Goal: Information Seeking & Learning: Learn about a topic

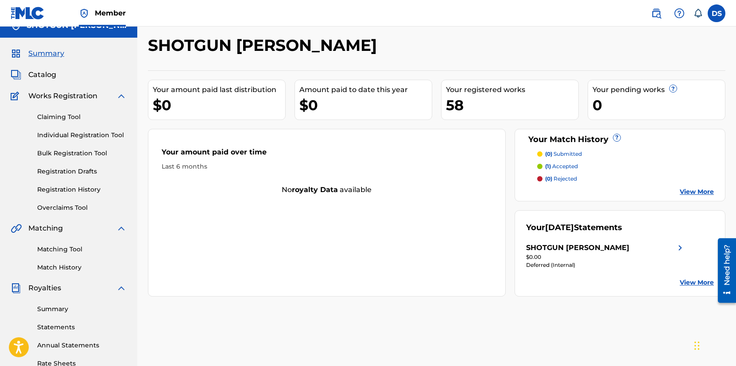
scroll to position [14, 0]
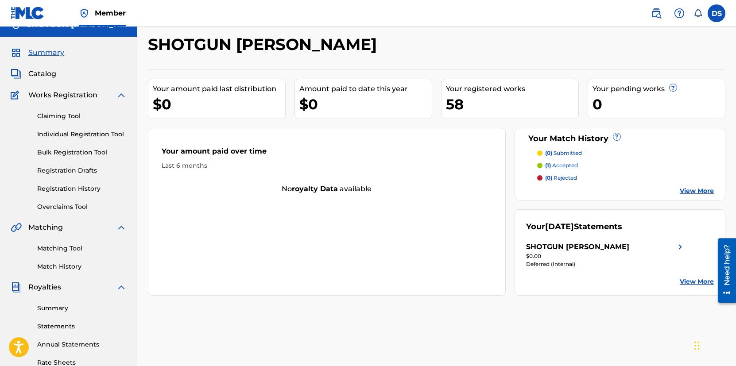
click at [36, 74] on span "Catalog" at bounding box center [42, 74] width 28 height 11
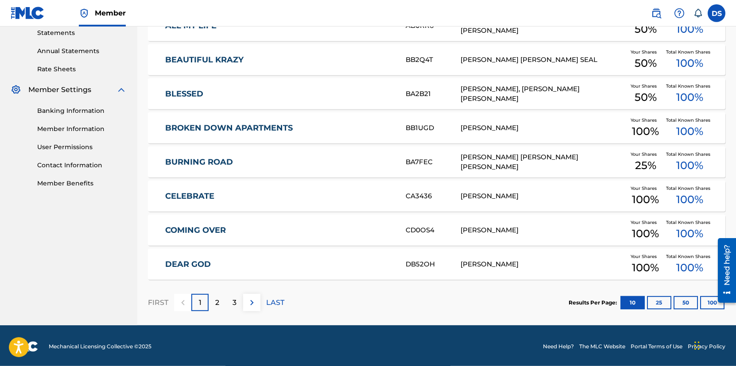
scroll to position [310, 0]
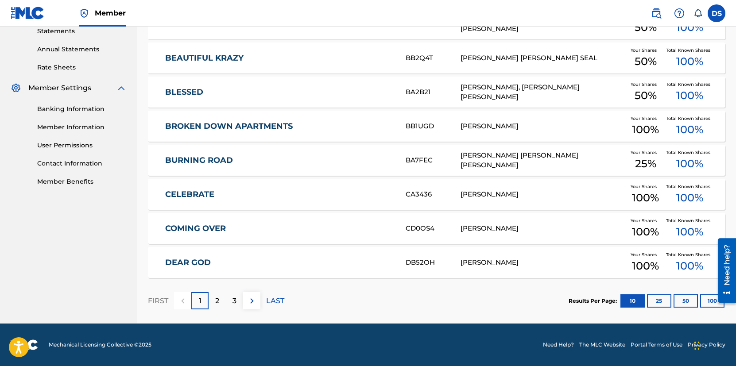
click at [215, 302] on p "2" at bounding box center [217, 301] width 4 height 11
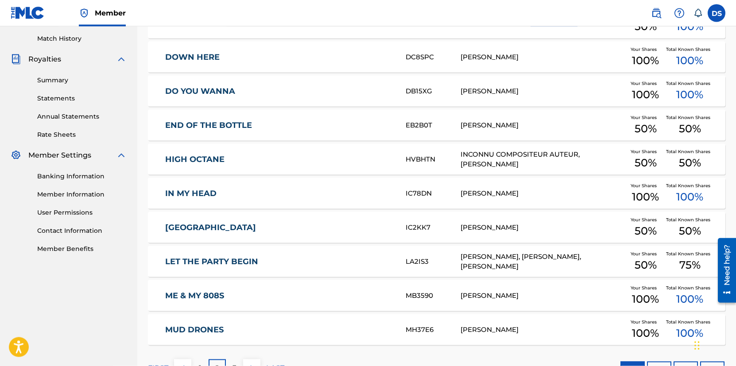
scroll to position [275, 0]
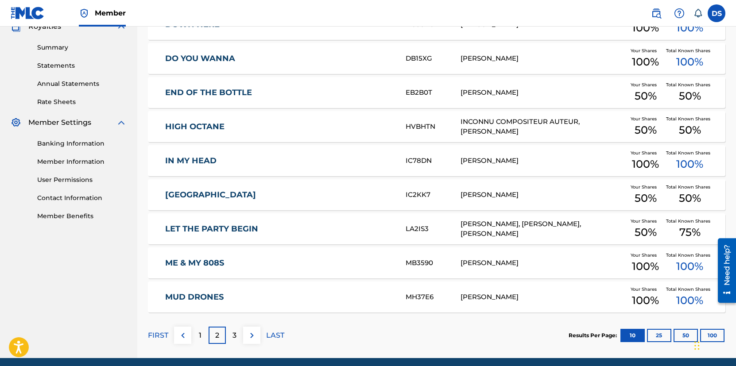
click at [238, 330] on div "3" at bounding box center [234, 335] width 17 height 17
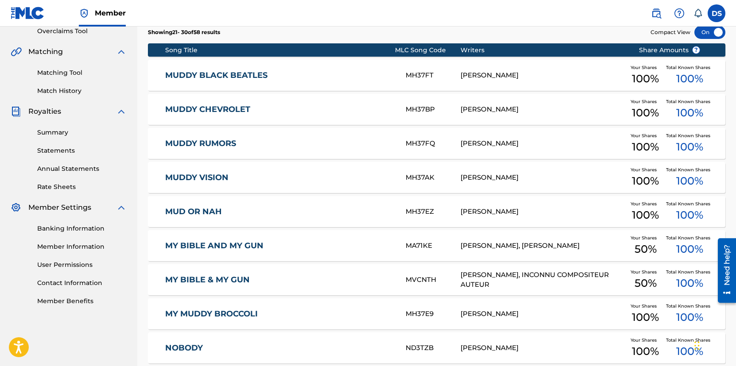
scroll to position [310, 0]
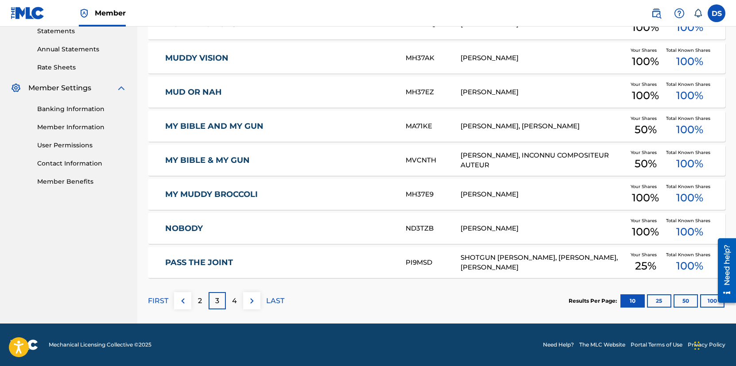
click at [240, 299] on div "4" at bounding box center [234, 300] width 17 height 17
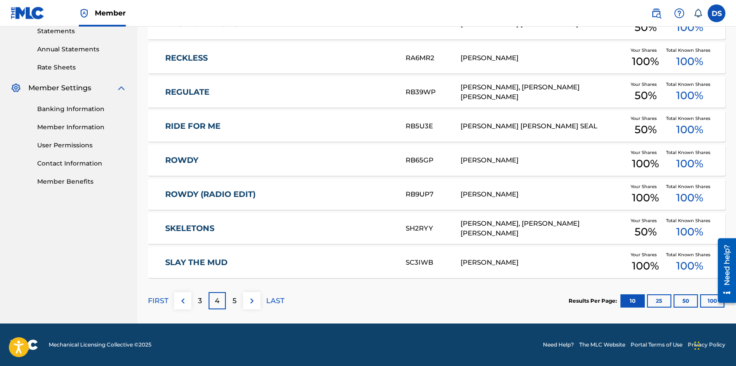
click at [237, 299] on div "5" at bounding box center [234, 300] width 17 height 17
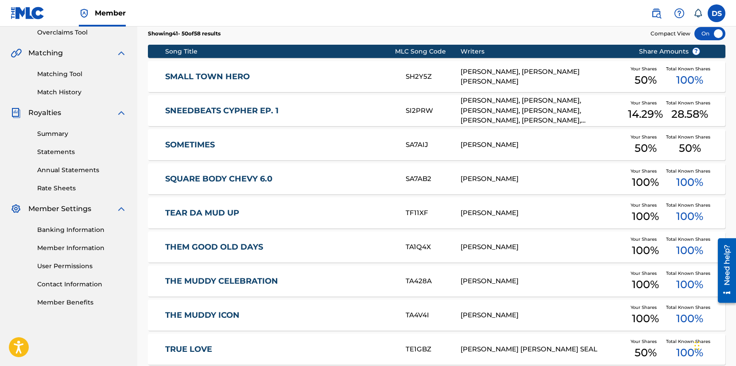
scroll to position [190, 0]
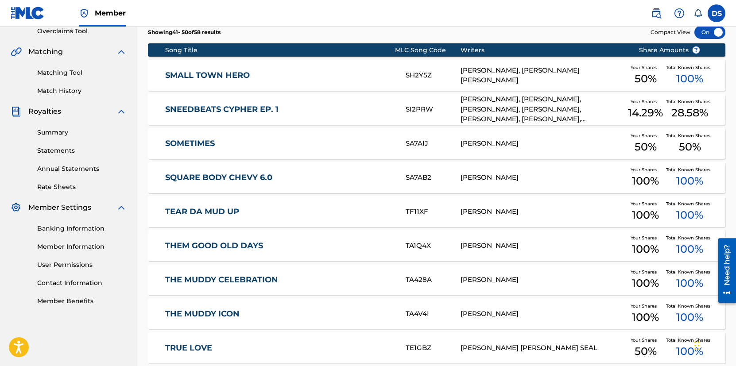
click at [203, 143] on link "SOMETIMES" at bounding box center [279, 144] width 229 height 10
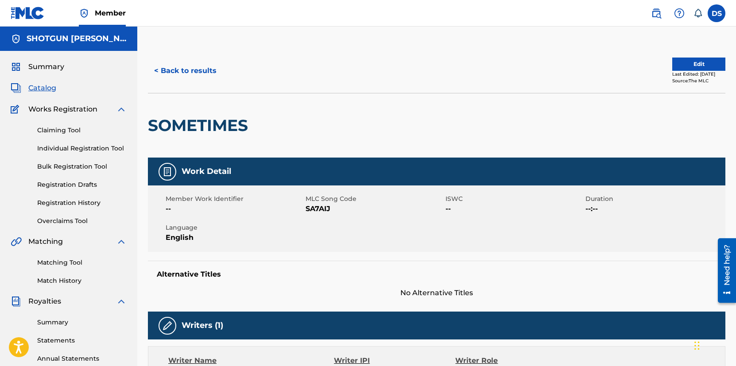
click at [182, 75] on button "< Back to results" at bounding box center [185, 71] width 75 height 22
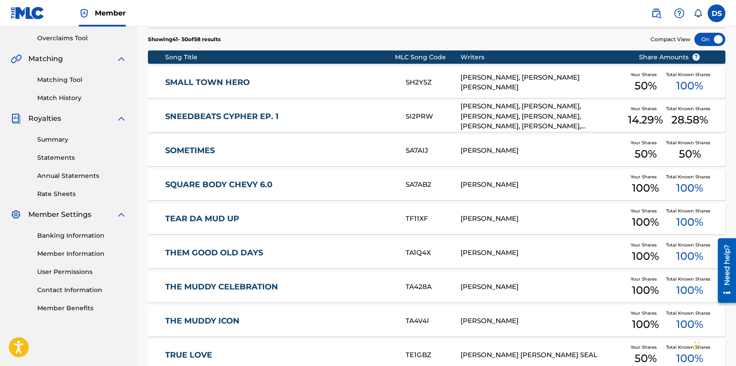
click at [195, 147] on link "SOMETIMES" at bounding box center [279, 151] width 229 height 10
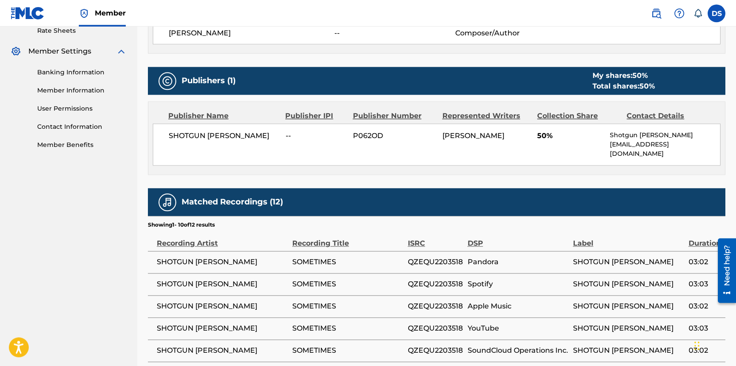
scroll to position [347, 0]
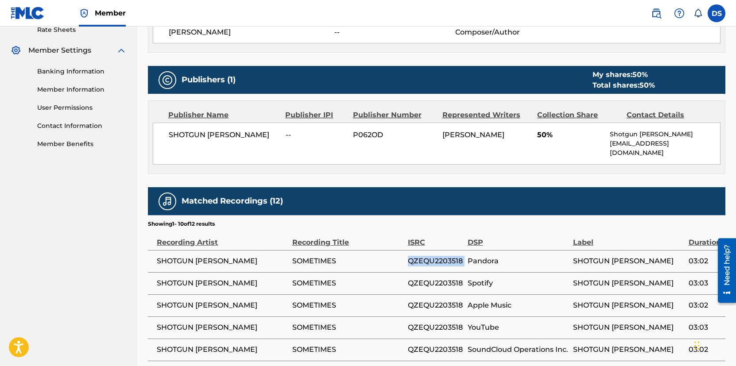
drag, startPoint x: 450, startPoint y: 255, endPoint x: 427, endPoint y: 257, distance: 23.1
click at [410, 256] on tr "SHOTGUN [PERSON_NAME] SOMETIMES QZEQU2203518 Pandora SHOTGUN [PERSON_NAME] 03:02" at bounding box center [437, 261] width 578 height 22
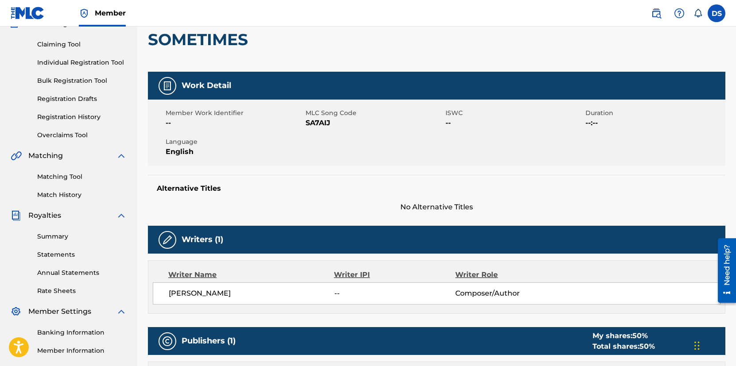
scroll to position [0, 0]
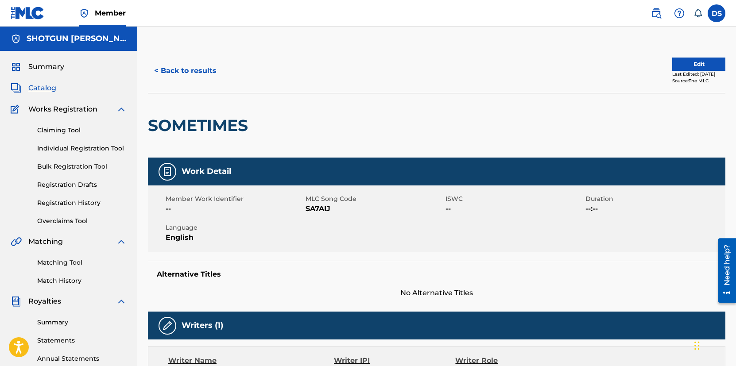
click at [55, 68] on span "Summary" at bounding box center [46, 67] width 36 height 11
